Goal: Task Accomplishment & Management: Complete application form

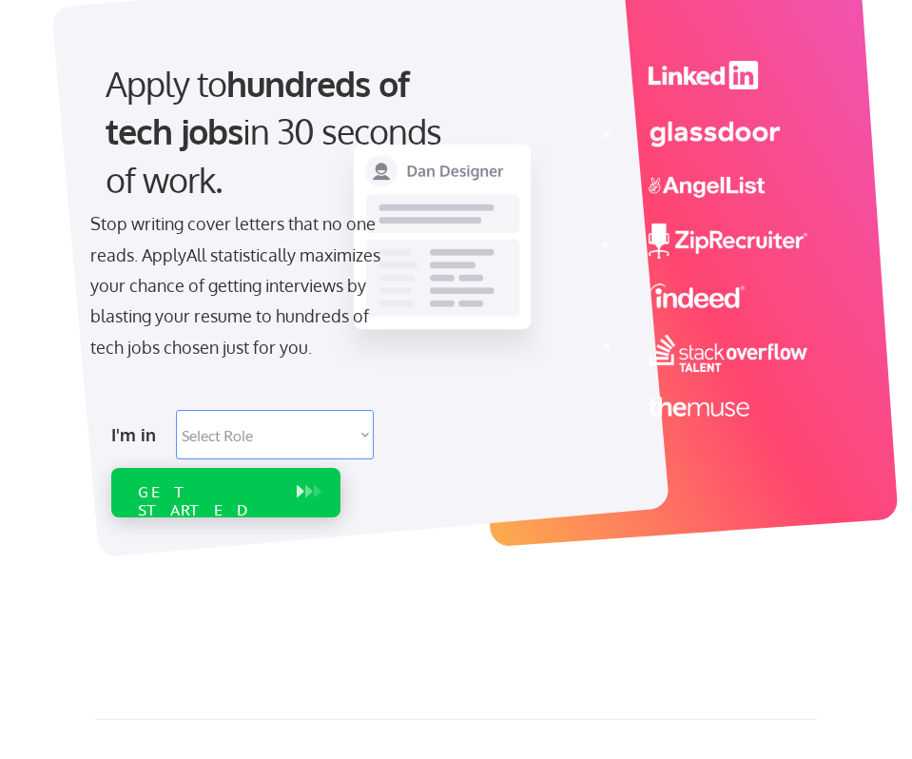
scroll to position [168, 0]
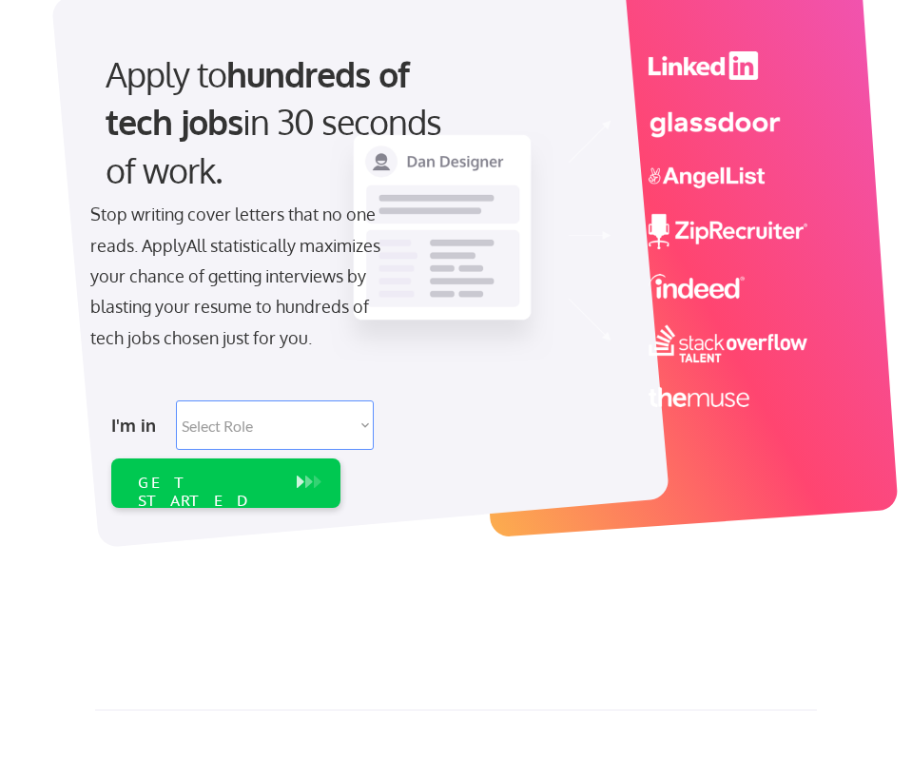
click at [279, 431] on select "Select Role Software Engineering Product Management Customer Success Sales UI/U…" at bounding box center [275, 424] width 198 height 49
select select ""product""
click at [217, 482] on div "GET STARTED" at bounding box center [208, 491] width 140 height 36
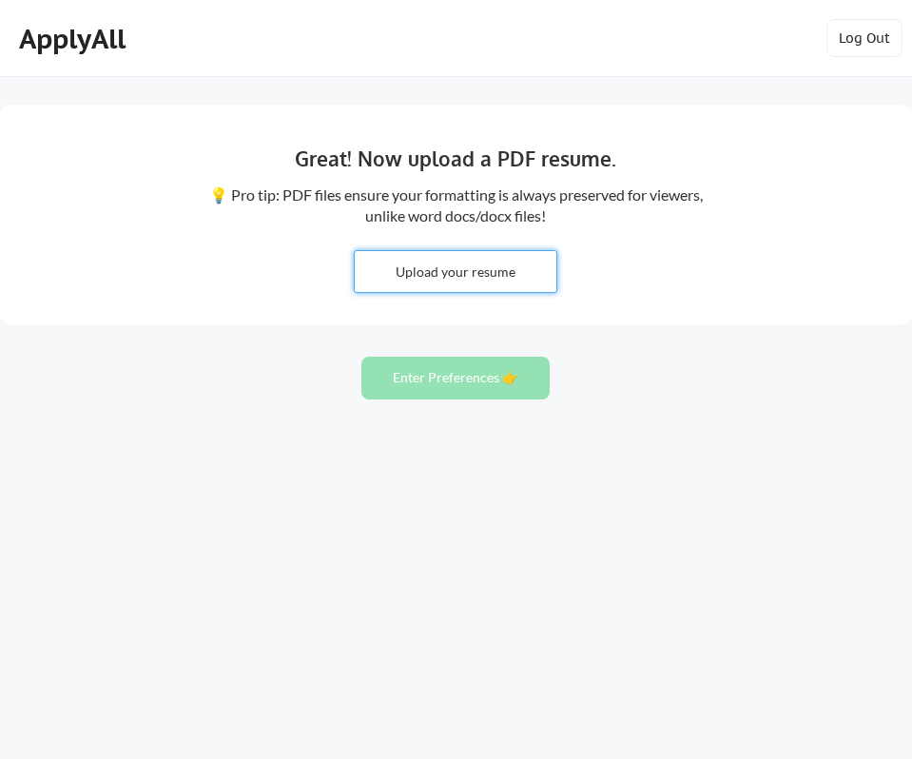
click at [509, 270] on input "file" at bounding box center [456, 271] width 202 height 41
type input "C:\fakepath\Suba Mukundhan PM CEEZER.pdf"
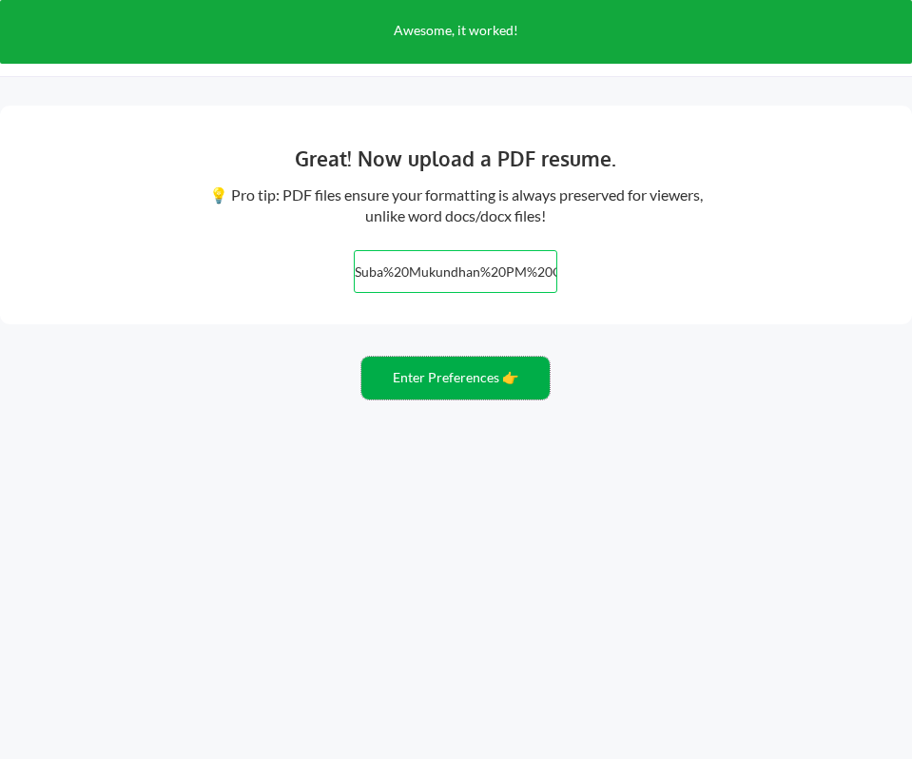
click at [488, 383] on button "Enter Preferences 👉" at bounding box center [455, 377] width 188 height 43
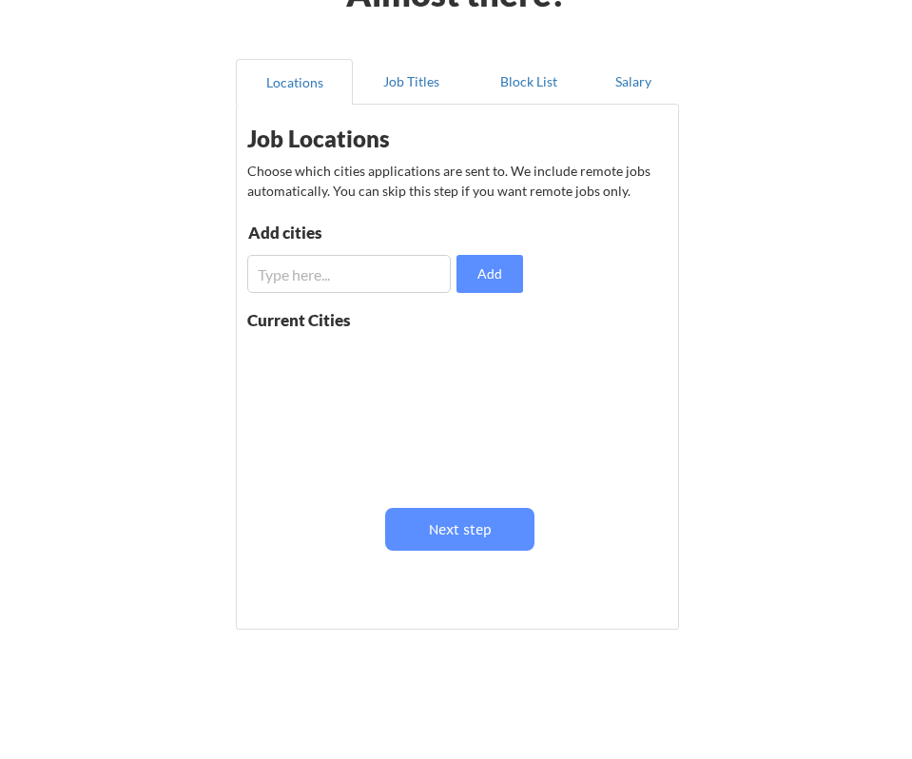
scroll to position [130, 0]
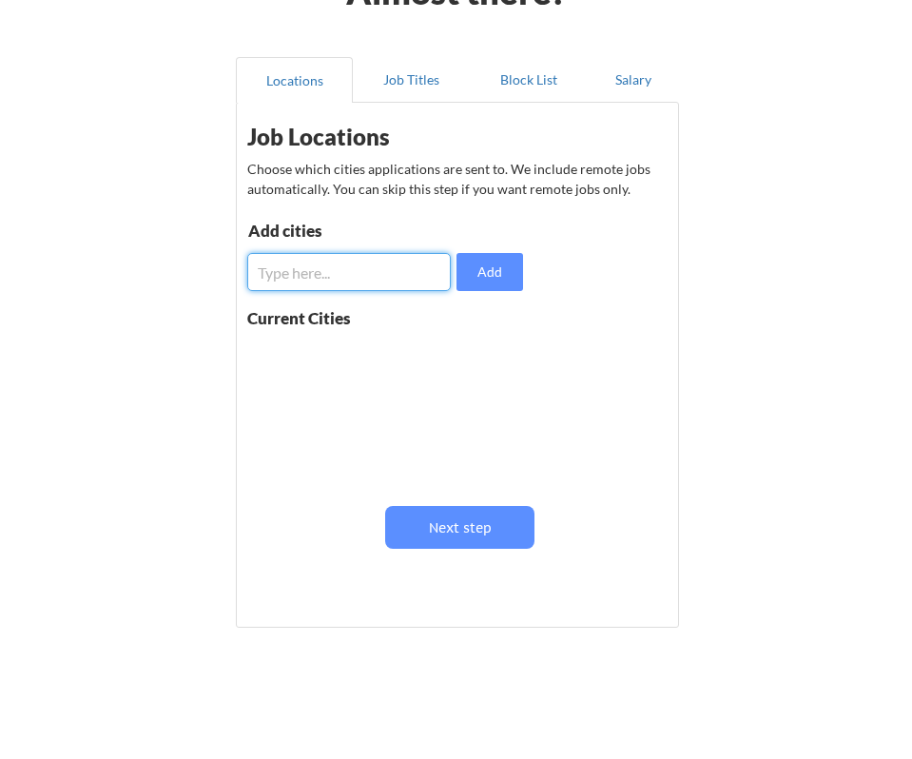
click at [368, 280] on input "input" at bounding box center [348, 272] width 203 height 38
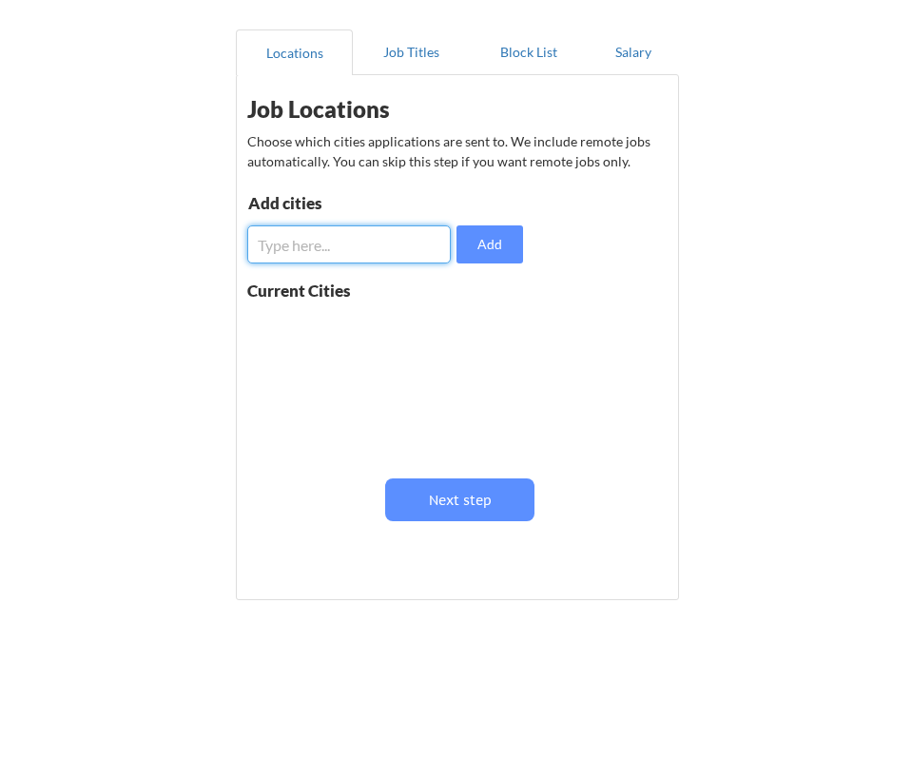
scroll to position [173, 0]
